Goal: Transaction & Acquisition: Purchase product/service

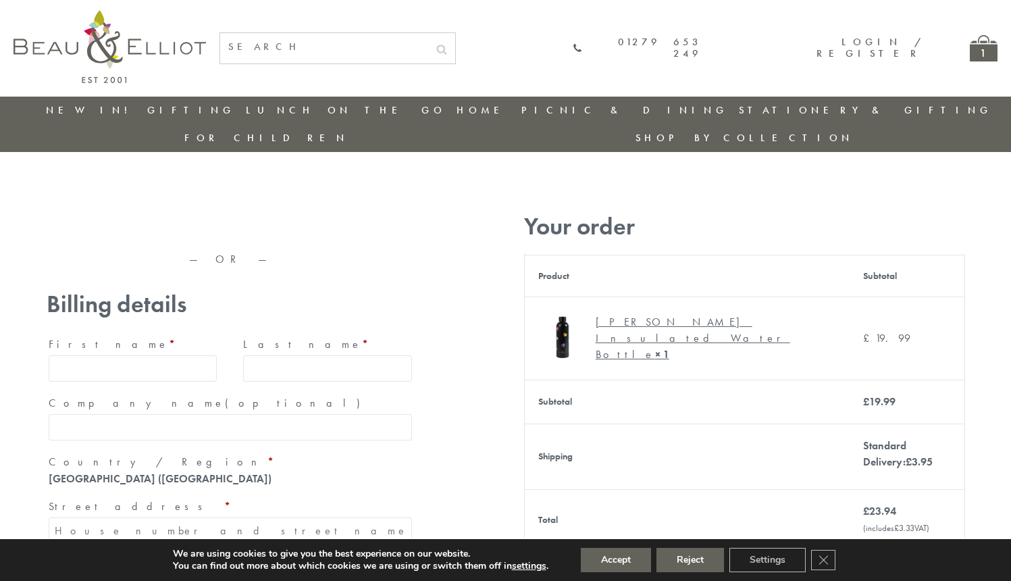
type input "[EMAIL_ADDRESS][DOMAIN_NAME]"
type input "[PERSON_NAME]"
type input "23, [GEOGRAPHIC_DATA], [GEOGRAPHIC_DATA]"
type input "[GEOGRAPHIC_DATA]"
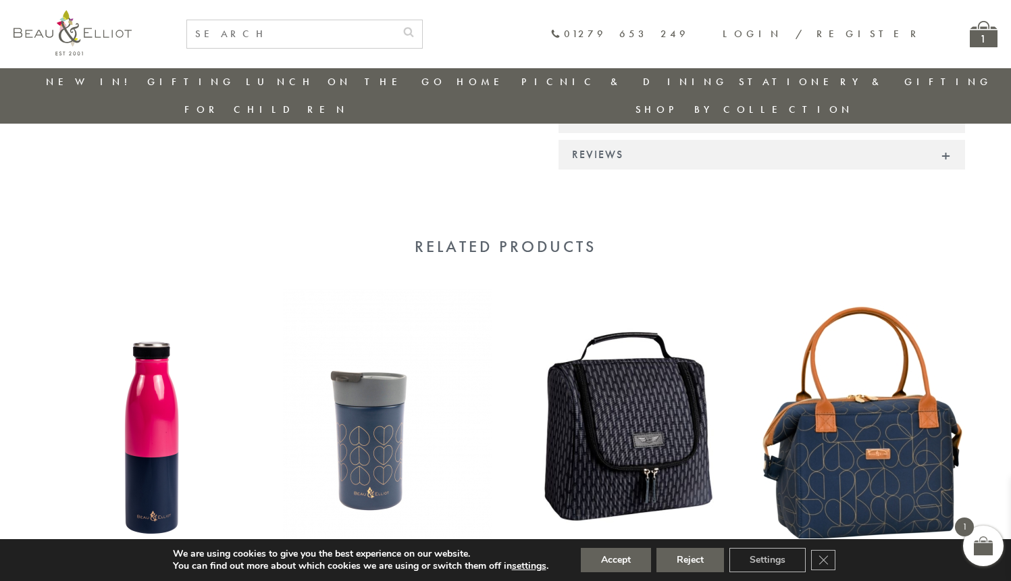
scroll to position [1099, 0]
